Goal: Information Seeking & Learning: Find specific fact

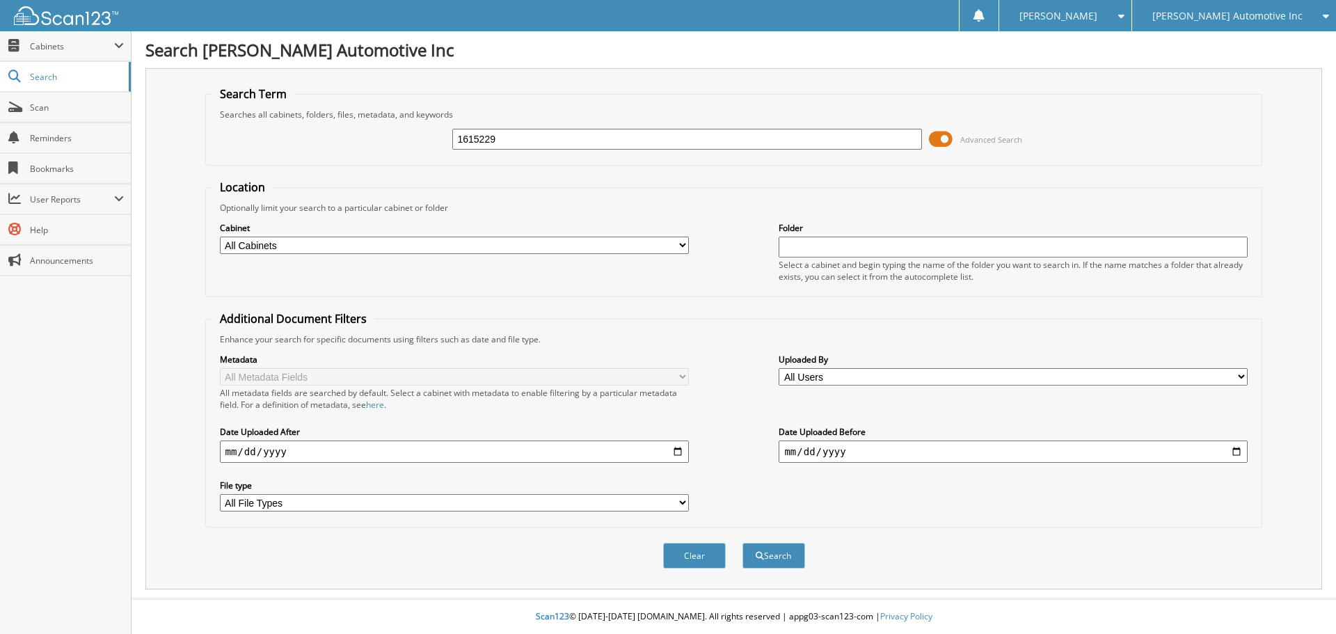
type input "1615229"
click at [742, 543] on button "Search" at bounding box center [773, 556] width 63 height 26
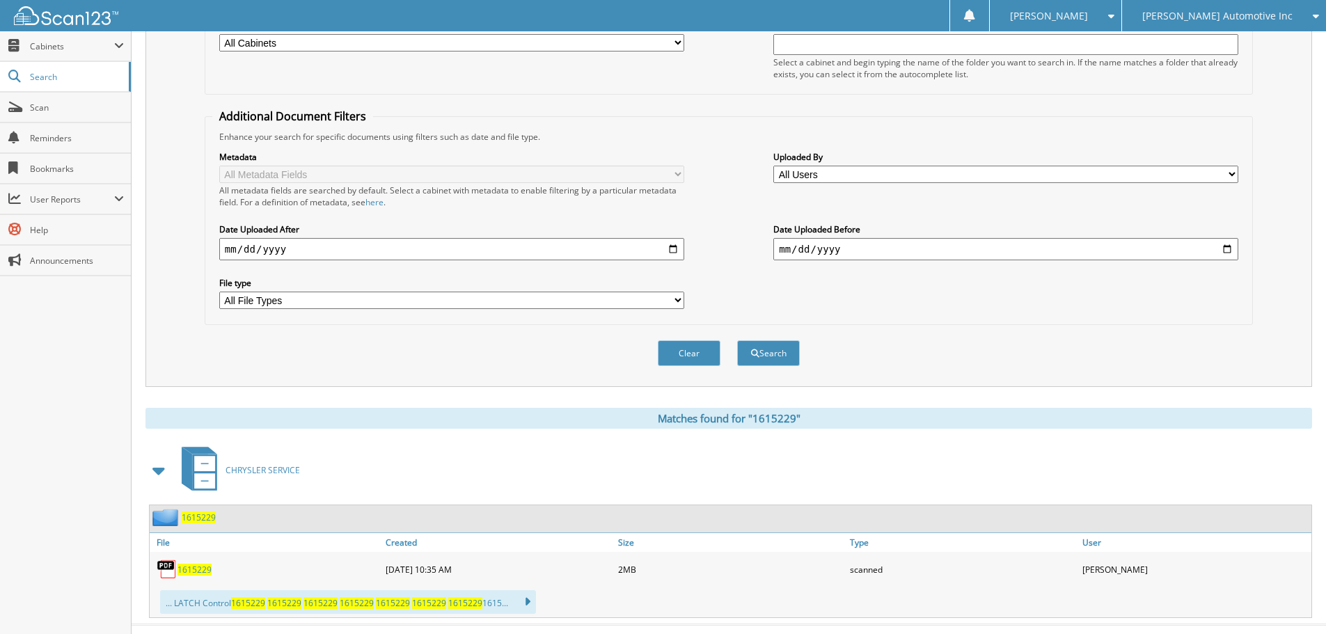
scroll to position [209, 0]
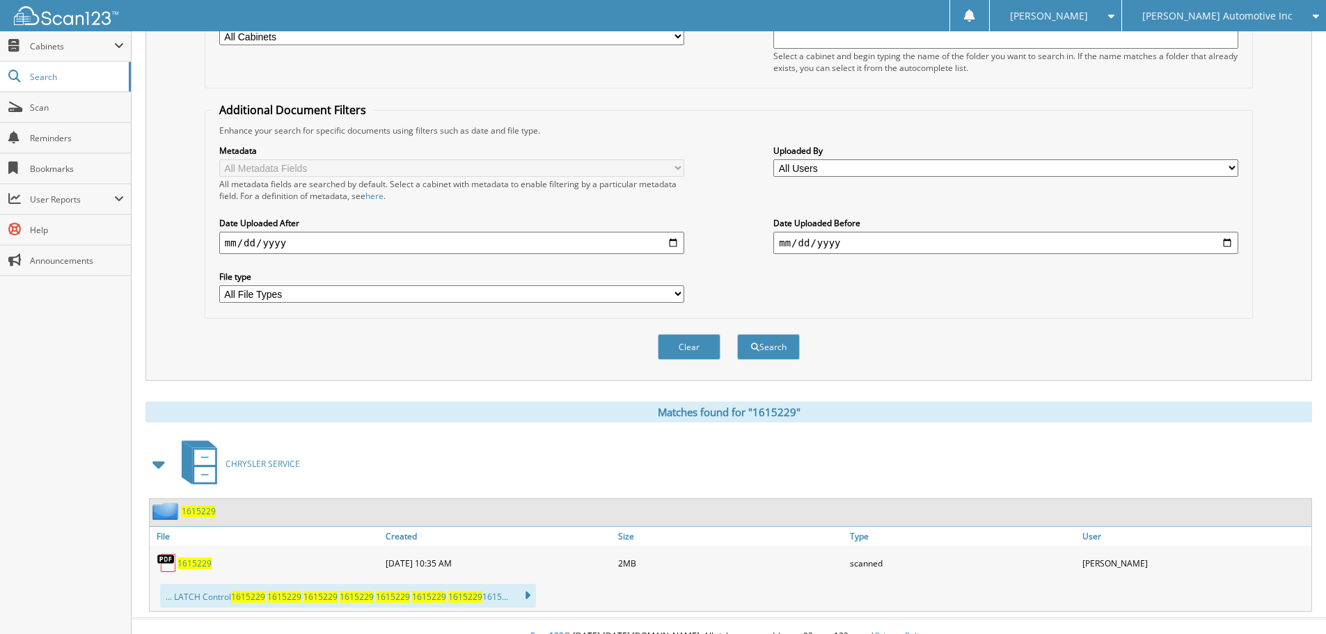
click at [200, 566] on span "1615229" at bounding box center [194, 563] width 34 height 12
